Goal: Task Accomplishment & Management: Complete application form

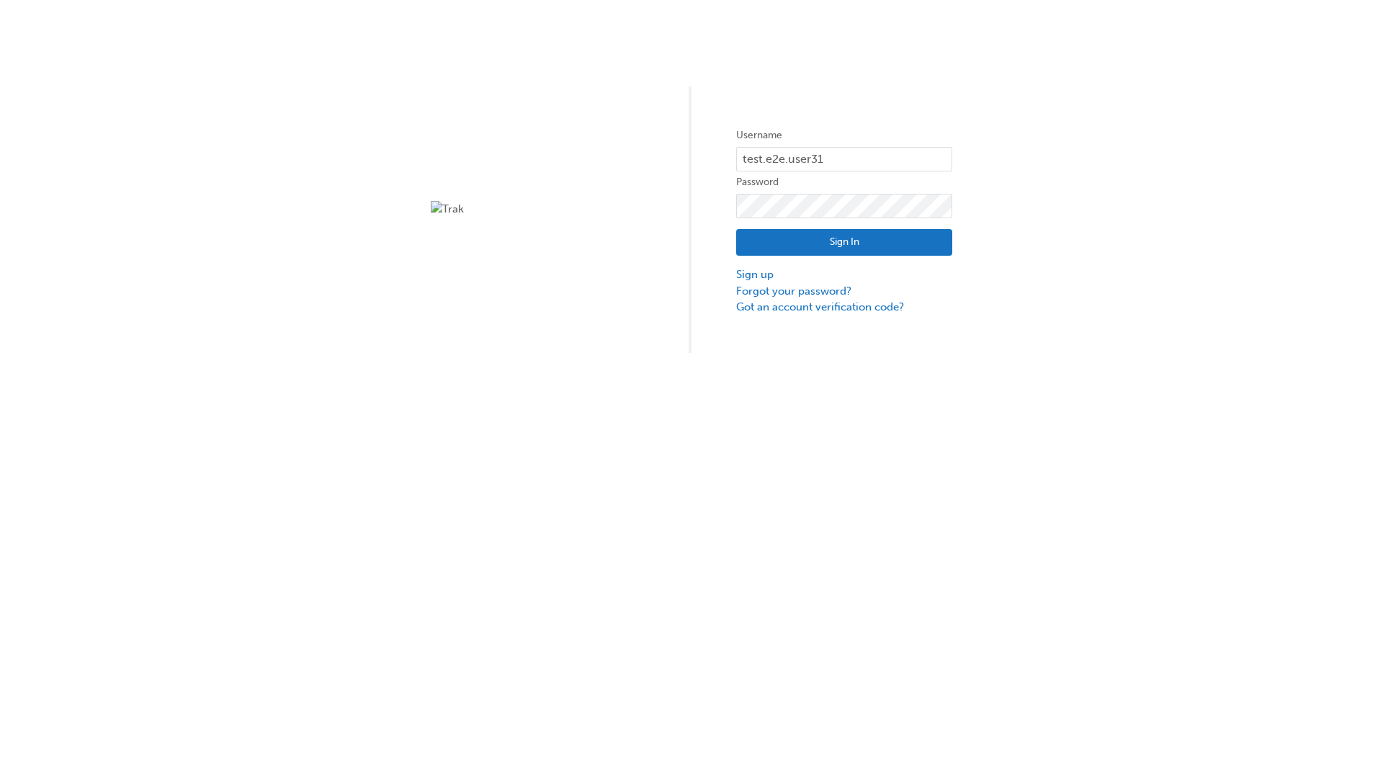
type input "test.e2e.user31"
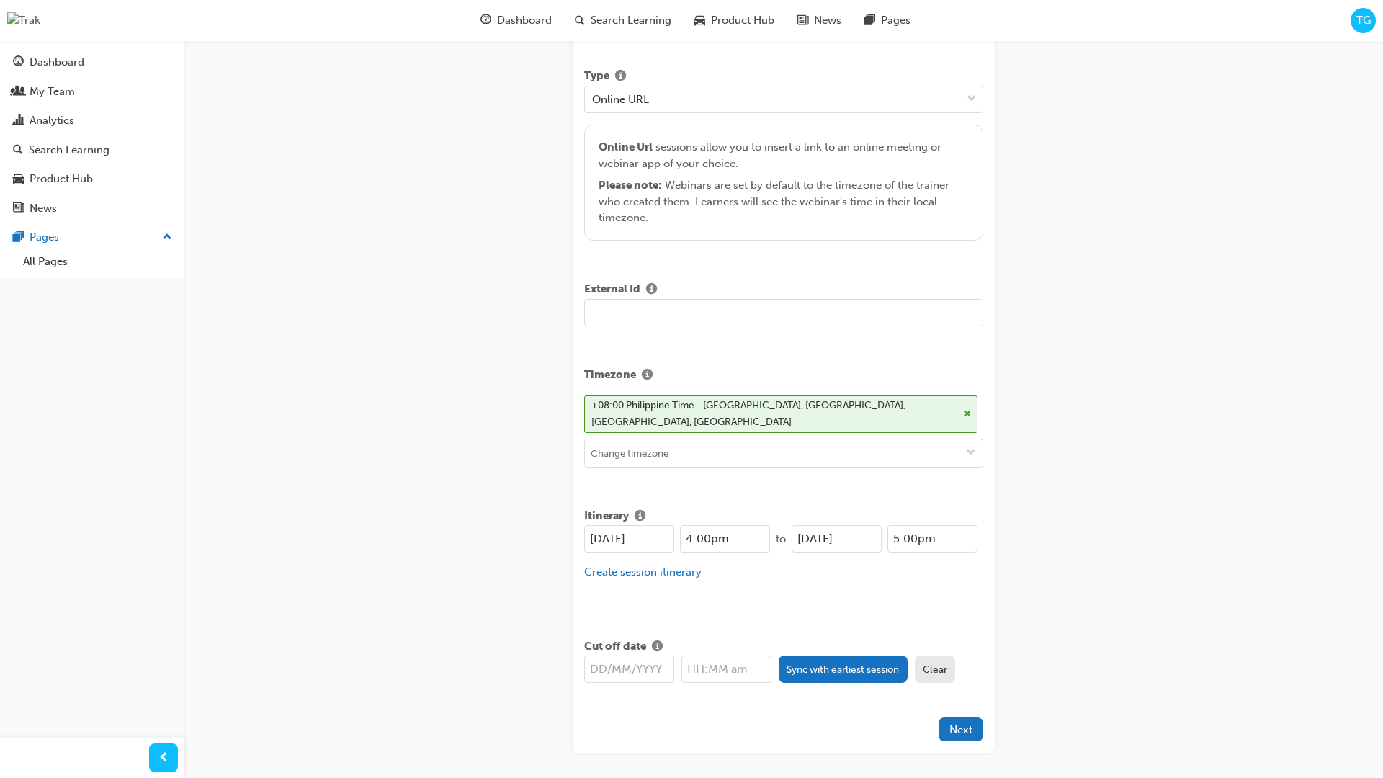
type input "Title for testing purposes"
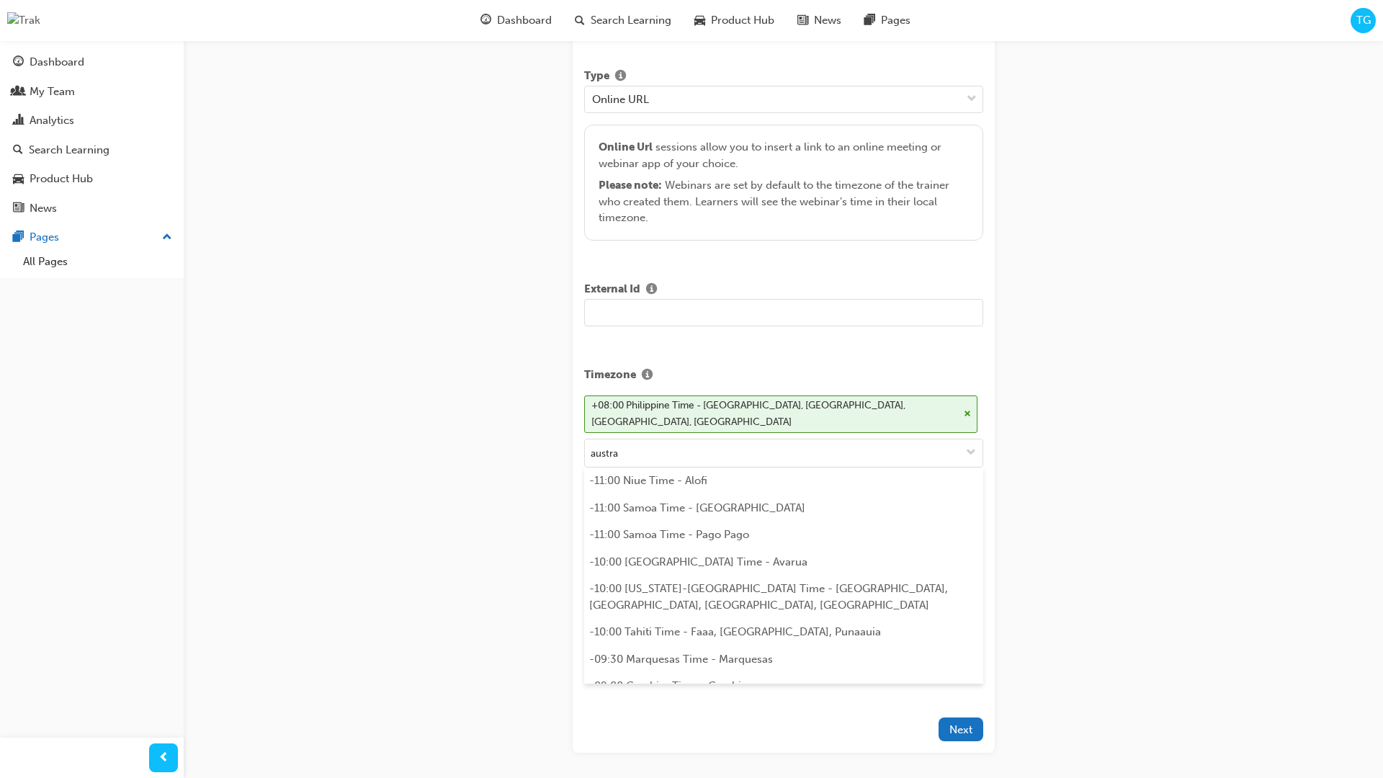
scroll to position [314, 0]
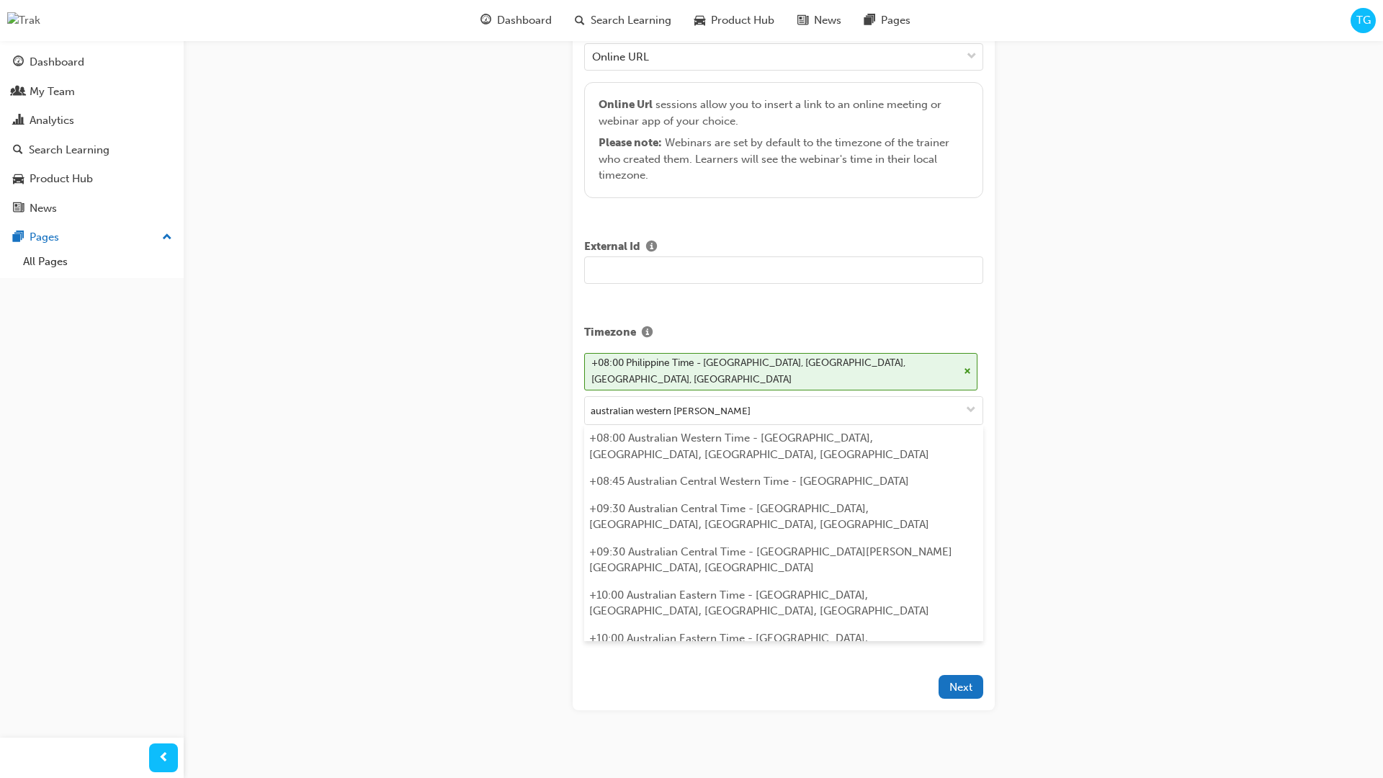
type input "australian western time"
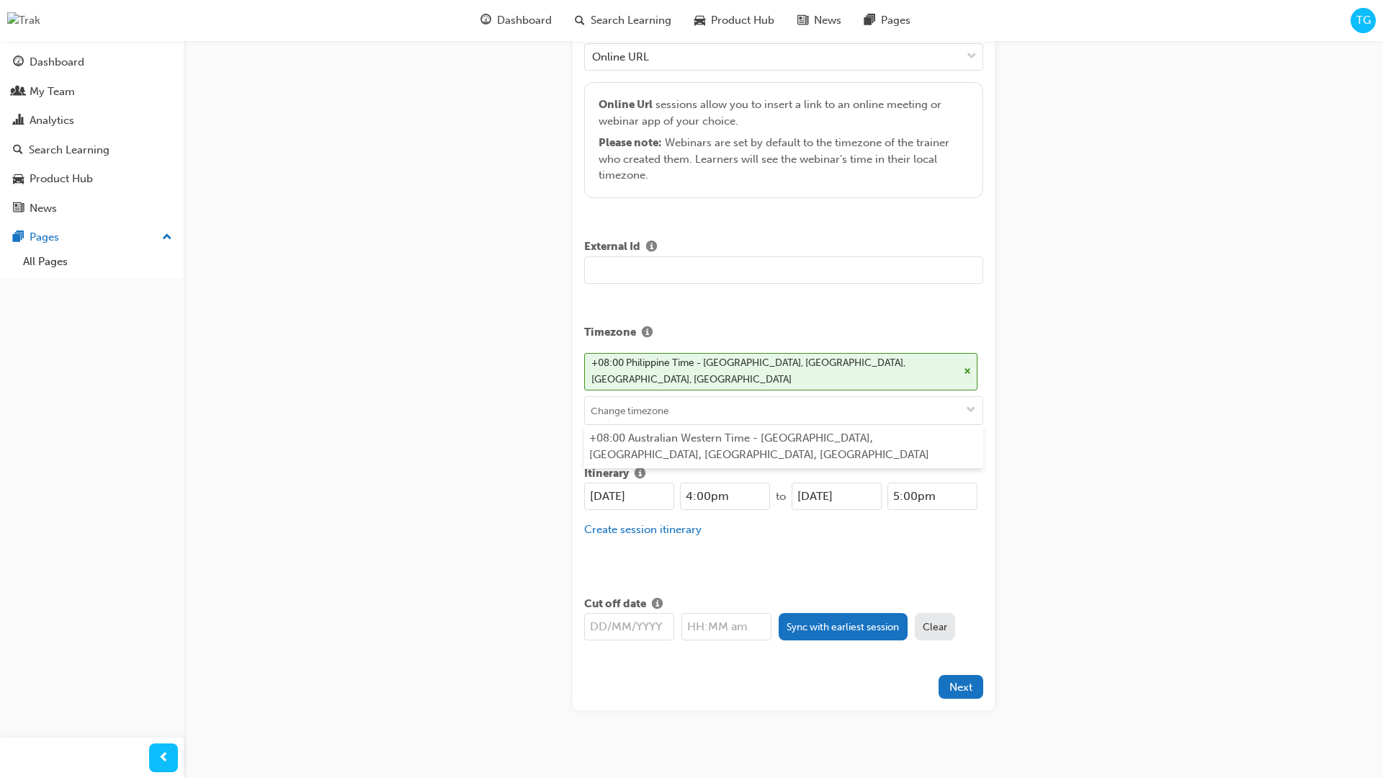
type input "[DATE]"
type input "4:00pm"
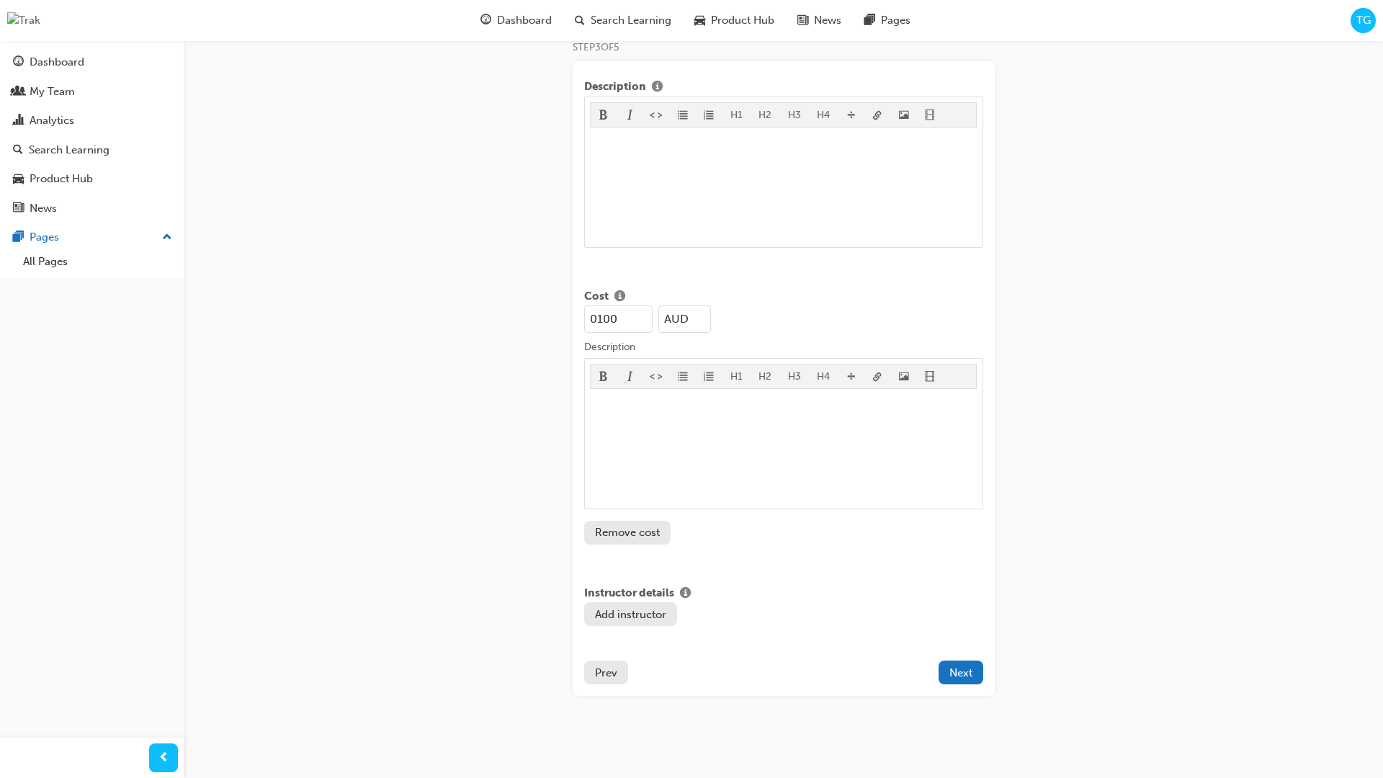
type input "100"
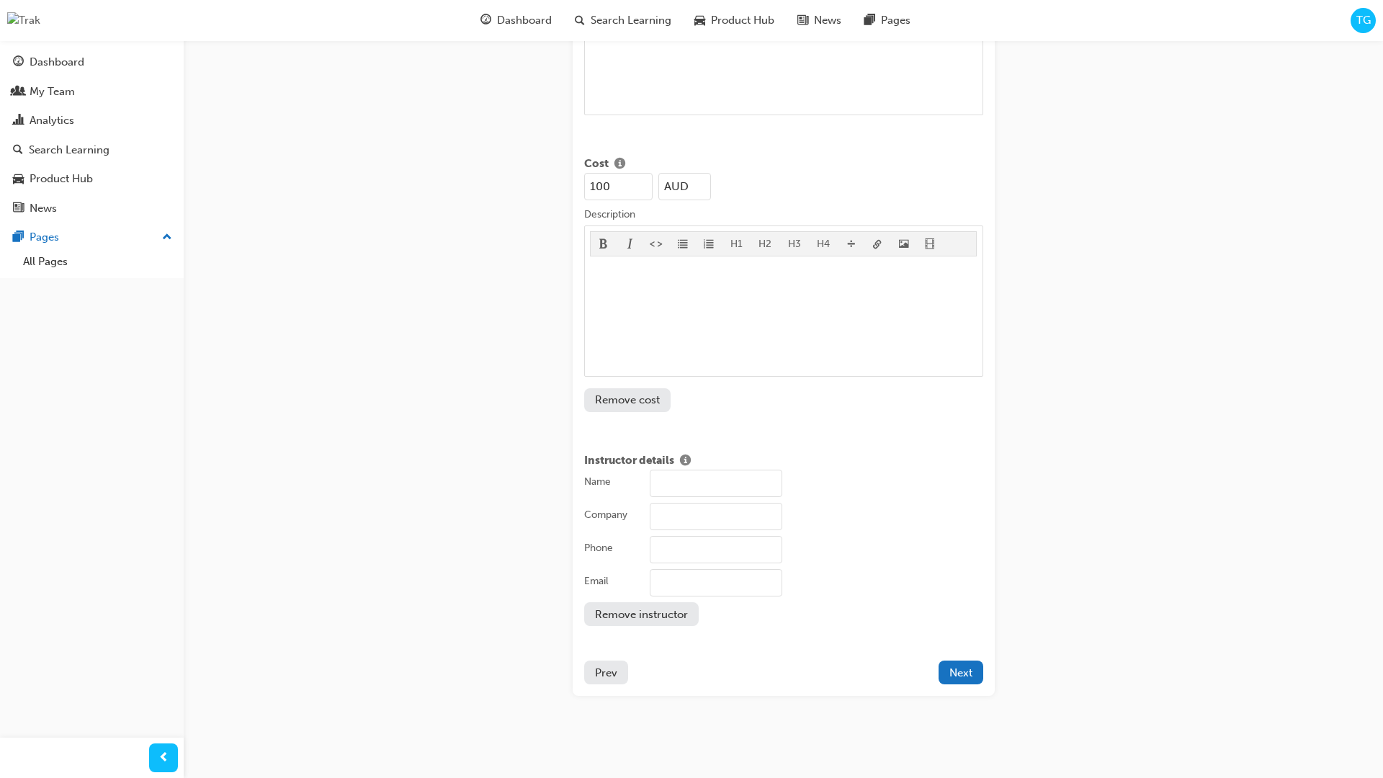
type input "[PERSON_NAME]"
type input "Test corporation"
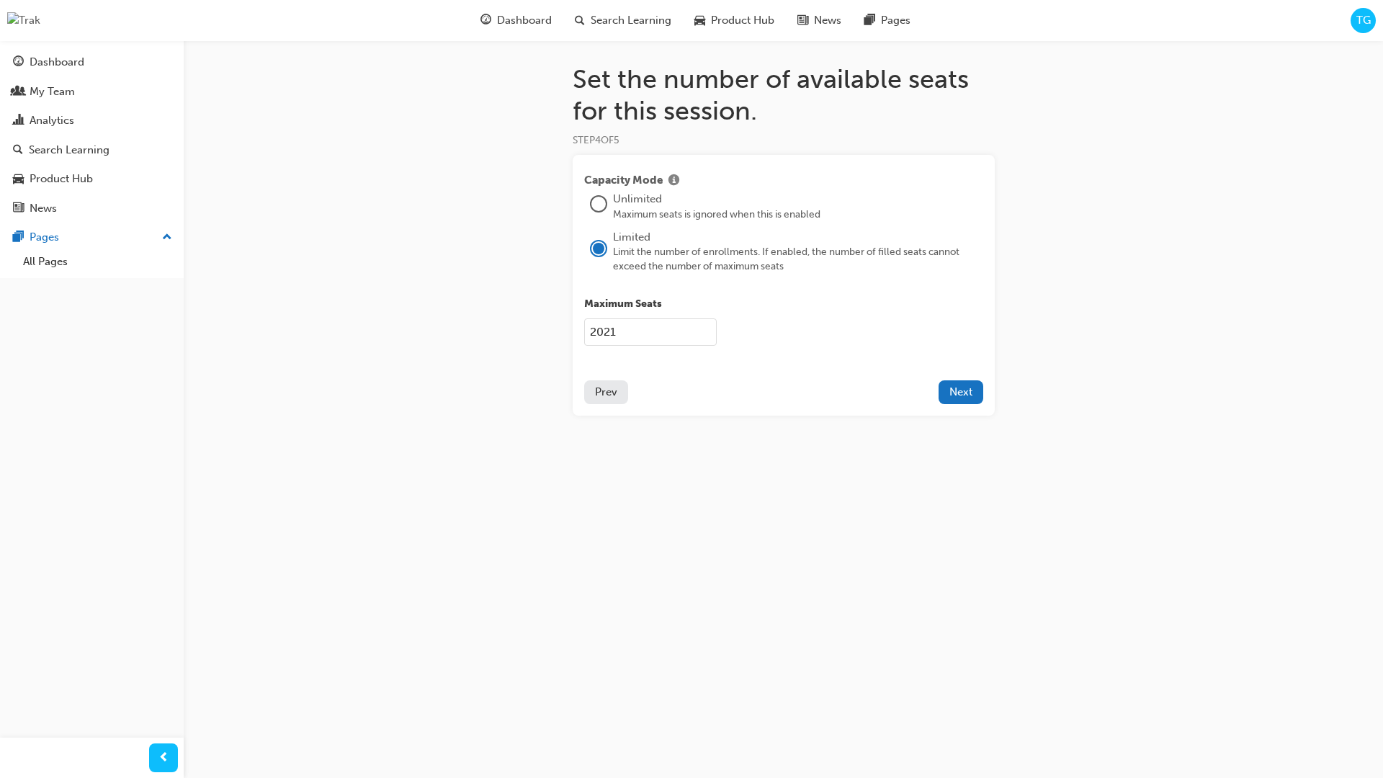
type input "2021"
